Goal: Transaction & Acquisition: Subscribe to service/newsletter

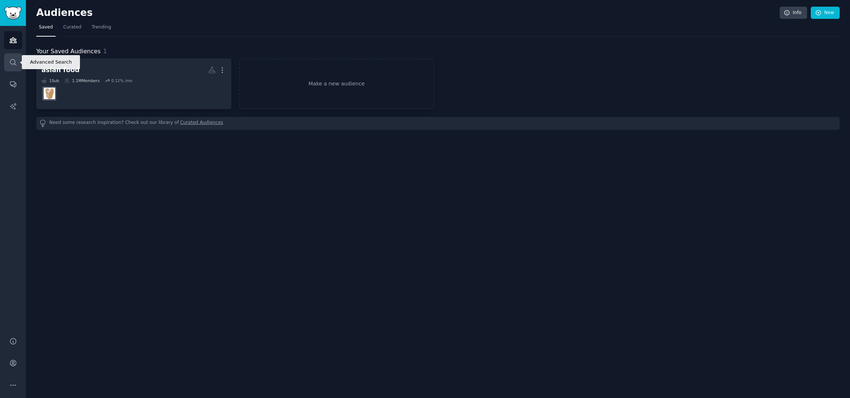
click at [6, 63] on link "Search" at bounding box center [13, 62] width 18 height 18
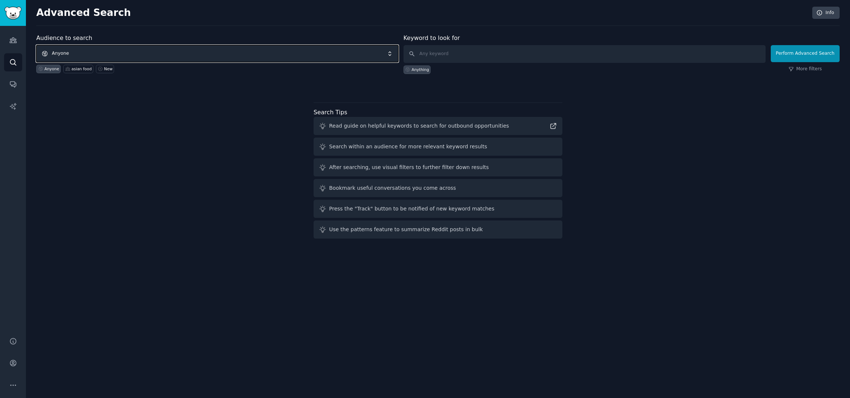
click at [127, 59] on span "Anyone" at bounding box center [217, 53] width 362 height 17
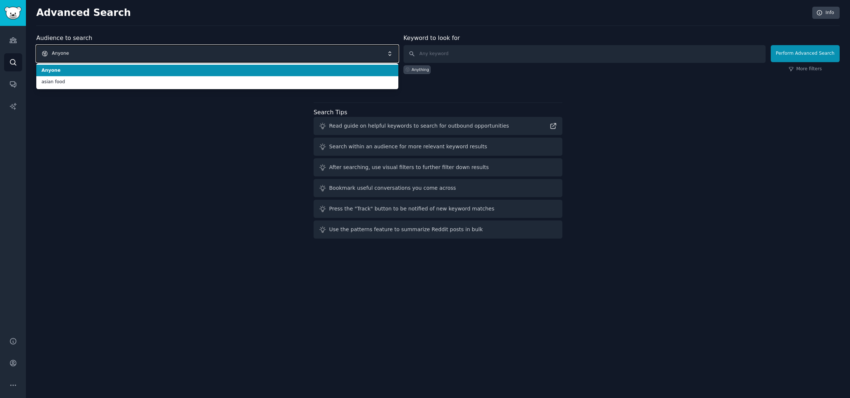
click at [127, 59] on span "Anyone" at bounding box center [217, 53] width 362 height 17
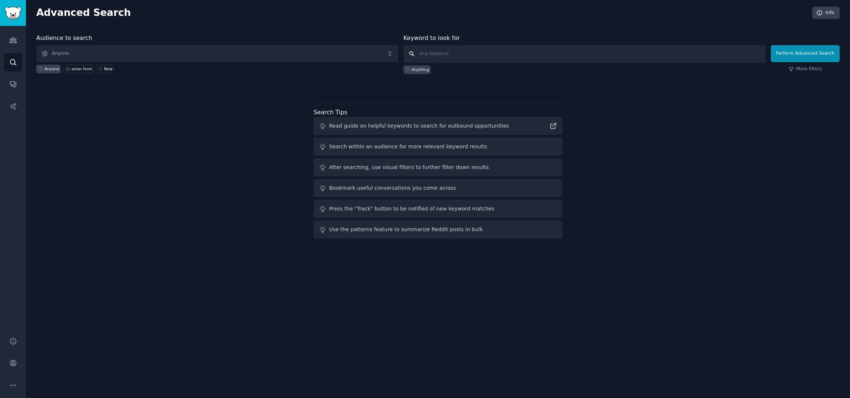
click at [465, 55] on input "text" at bounding box center [584, 54] width 362 height 18
type input "j"
type input "cleaning products in the us market"
click button "Perform Advanced Search" at bounding box center [804, 53] width 69 height 17
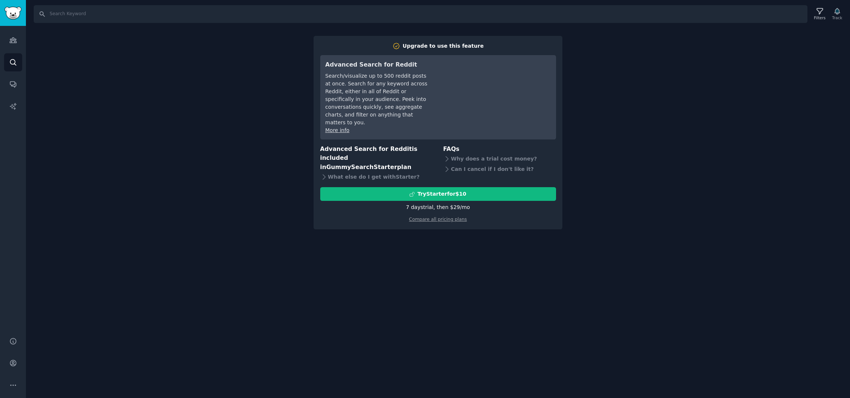
click at [612, 184] on div "Search Filters Track Upgrade to use this feature Advanced Search for Reddit Sea…" at bounding box center [438, 199] width 824 height 398
click at [64, 16] on input "Search" at bounding box center [420, 14] width 773 height 18
click at [5, 43] on link "Audiences" at bounding box center [13, 40] width 18 height 18
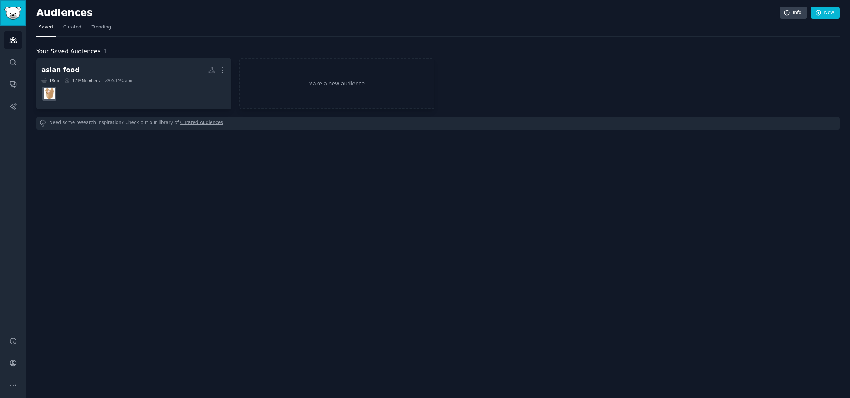
click at [20, 18] on img "Sidebar" at bounding box center [12, 13] width 17 height 13
click at [19, 19] on img "Sidebar" at bounding box center [12, 13] width 17 height 13
click at [21, 62] on link "Search" at bounding box center [13, 62] width 18 height 18
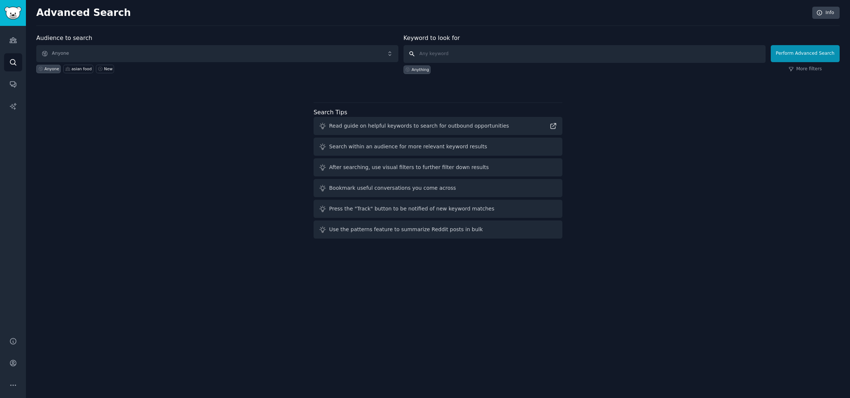
click at [451, 53] on input "text" at bounding box center [584, 54] width 362 height 18
type input "w"
drag, startPoint x: 548, startPoint y: 56, endPoint x: 497, endPoint y: 53, distance: 51.2
click at [497, 53] on input "the keywords we should focus for a dish washer caps" at bounding box center [584, 54] width 362 height 18
paste input "Dishwasher pod"
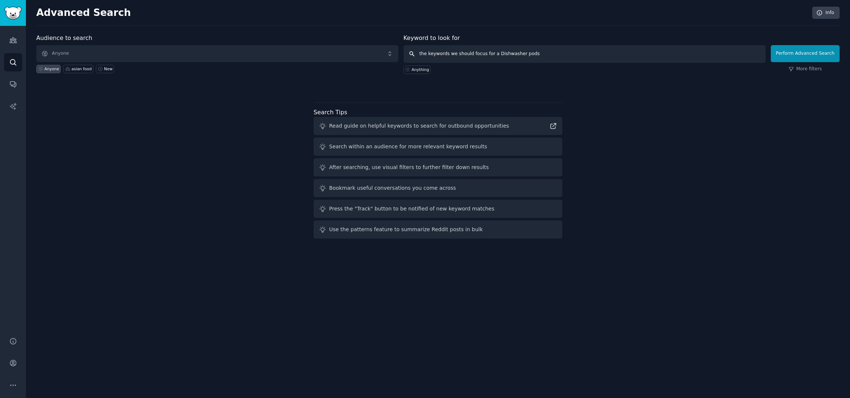
paste input "Dishwasher pods"
click at [497, 53] on input "the keywords we should focus for a Dishwasher podsDishwasher pods" at bounding box center [584, 54] width 362 height 18
drag, startPoint x: 583, startPoint y: 52, endPoint x: 535, endPoint y: 55, distance: 48.2
click at [535, 55] on input "the keywords we should focus for a Dishwasher podsDishwasher pods" at bounding box center [584, 54] width 362 height 18
type input "the keywords we should focus for a natural Dishwasher pods"
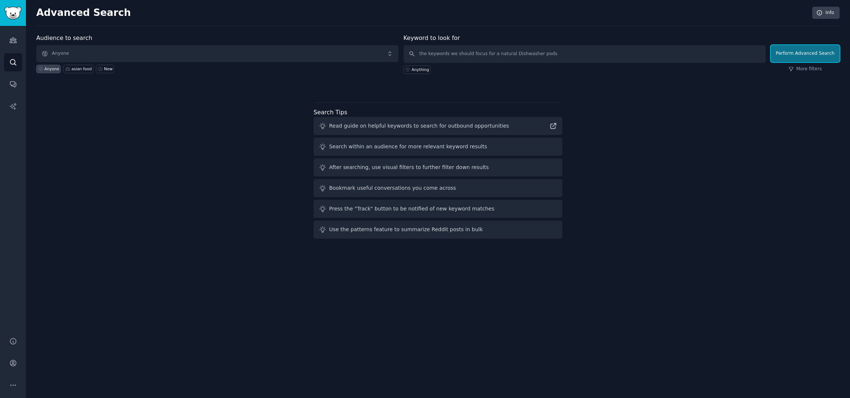
click at [783, 55] on button "Perform Advanced Search" at bounding box center [804, 53] width 69 height 17
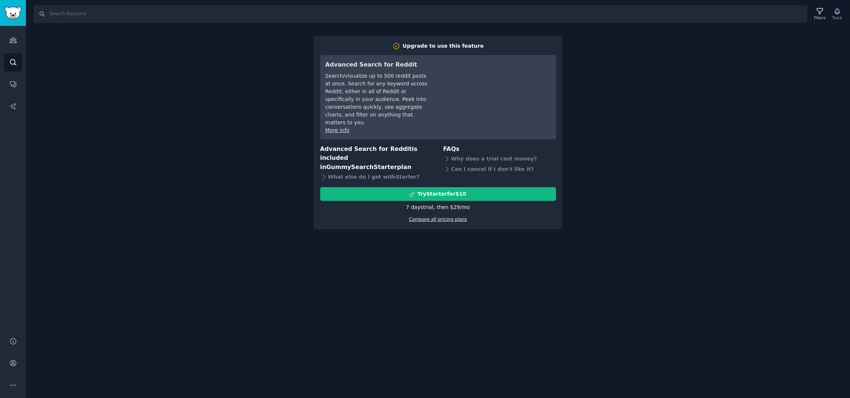
click at [423, 217] on link "Compare all pricing plans" at bounding box center [438, 219] width 58 height 5
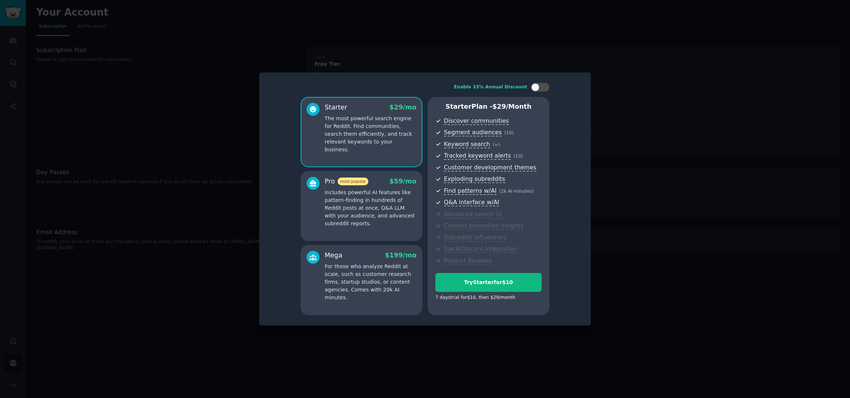
click at [370, 145] on p "The most powerful search engine for Reddit. Find communities, search them effic…" at bounding box center [371, 134] width 92 height 39
click at [367, 221] on p "Includes powerful AI features like pattern-finding in hundreds of Reddit posts …" at bounding box center [371, 208] width 92 height 39
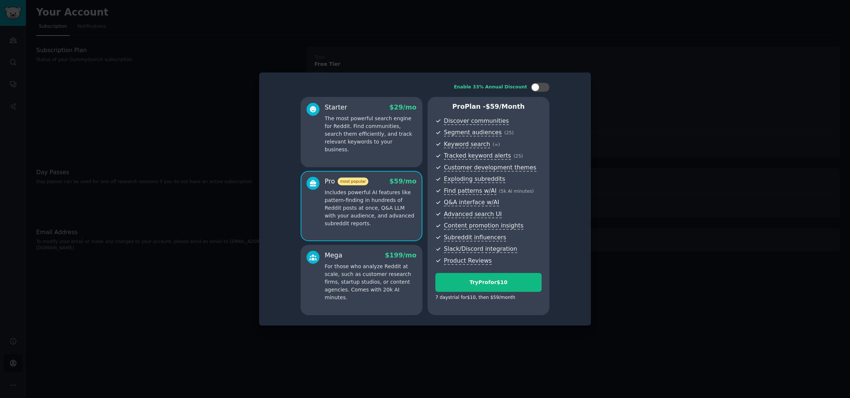
click at [373, 279] on p "For those who analyze Reddit at scale, such as customer research firms, startup…" at bounding box center [371, 282] width 92 height 39
click at [380, 236] on div "Pro most popular $ 59 /mo Includes powerful AI features like pattern-finding in…" at bounding box center [361, 206] width 122 height 70
click at [380, 128] on p "The most powerful search engine for Reddit. Find communities, search them effic…" at bounding box center [371, 134] width 92 height 39
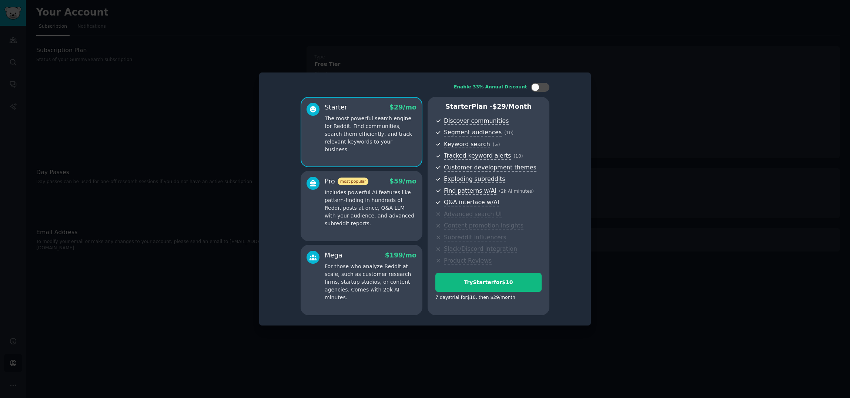
click at [640, 192] on div at bounding box center [425, 199] width 850 height 398
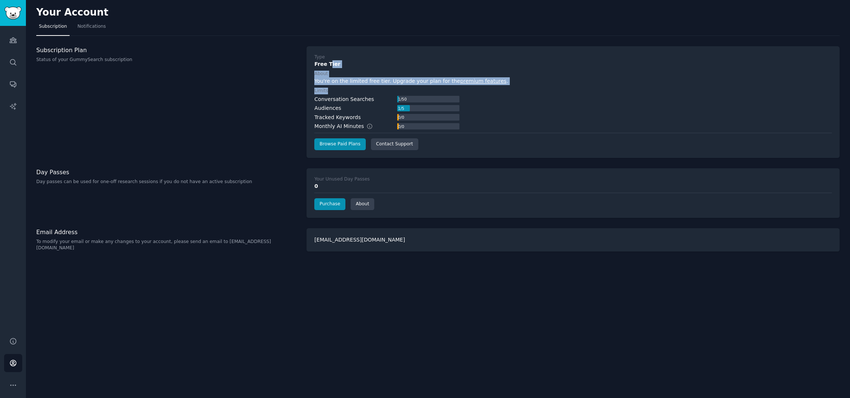
drag, startPoint x: 329, startPoint y: 60, endPoint x: 570, endPoint y: 94, distance: 243.9
click at [570, 94] on div "Type Free Tier About You're on the limited free tier. Upgrade your plan for the…" at bounding box center [572, 102] width 517 height 96
click at [570, 94] on label "Limits" at bounding box center [572, 91] width 517 height 7
click at [101, 171] on h3 "Day Passes" at bounding box center [167, 172] width 262 height 8
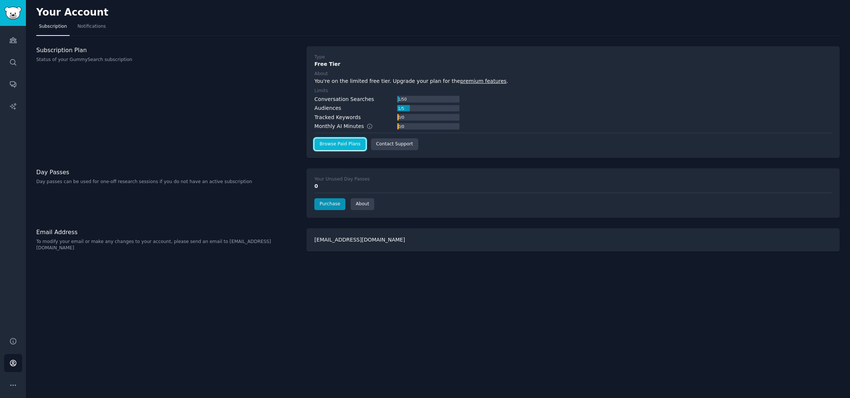
click at [339, 144] on link "Browse Paid Plans" at bounding box center [339, 144] width 51 height 12
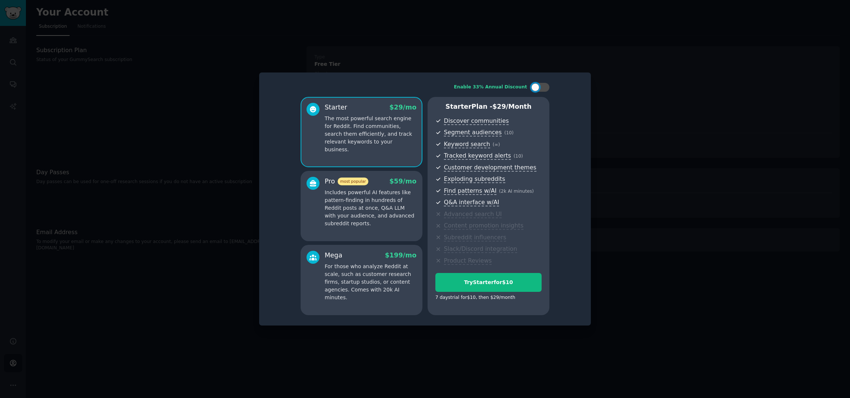
click at [682, 118] on div at bounding box center [425, 199] width 850 height 398
